Goal: Task Accomplishment & Management: Manage account settings

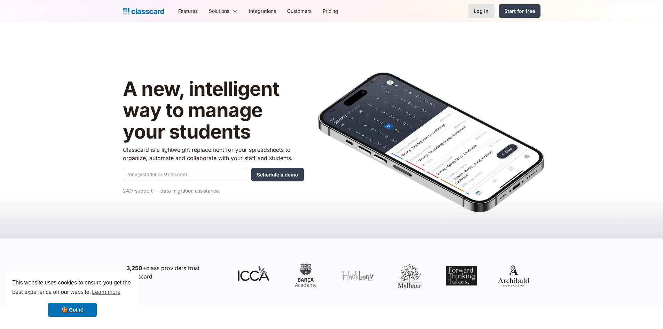
click at [477, 13] on div "Log in" at bounding box center [481, 10] width 15 height 7
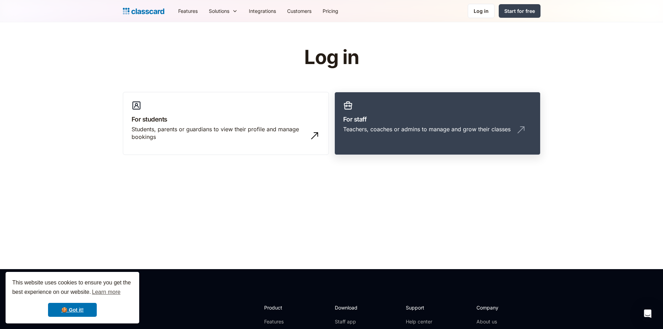
click at [431, 128] on div "Teachers, coaches or admins to manage and grow their classes" at bounding box center [426, 129] width 167 height 8
